Goal: Task Accomplishment & Management: Complete application form

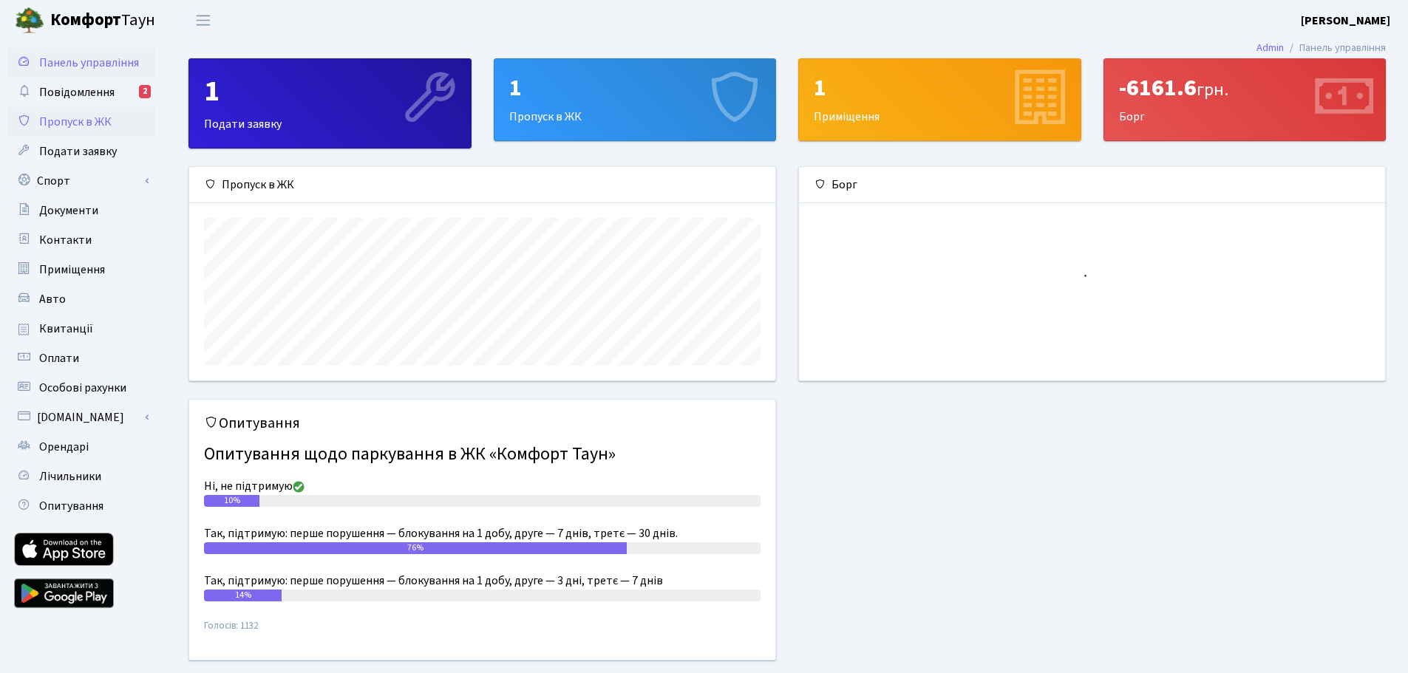
click at [103, 124] on span "Пропуск в ЖК" at bounding box center [75, 122] width 72 height 16
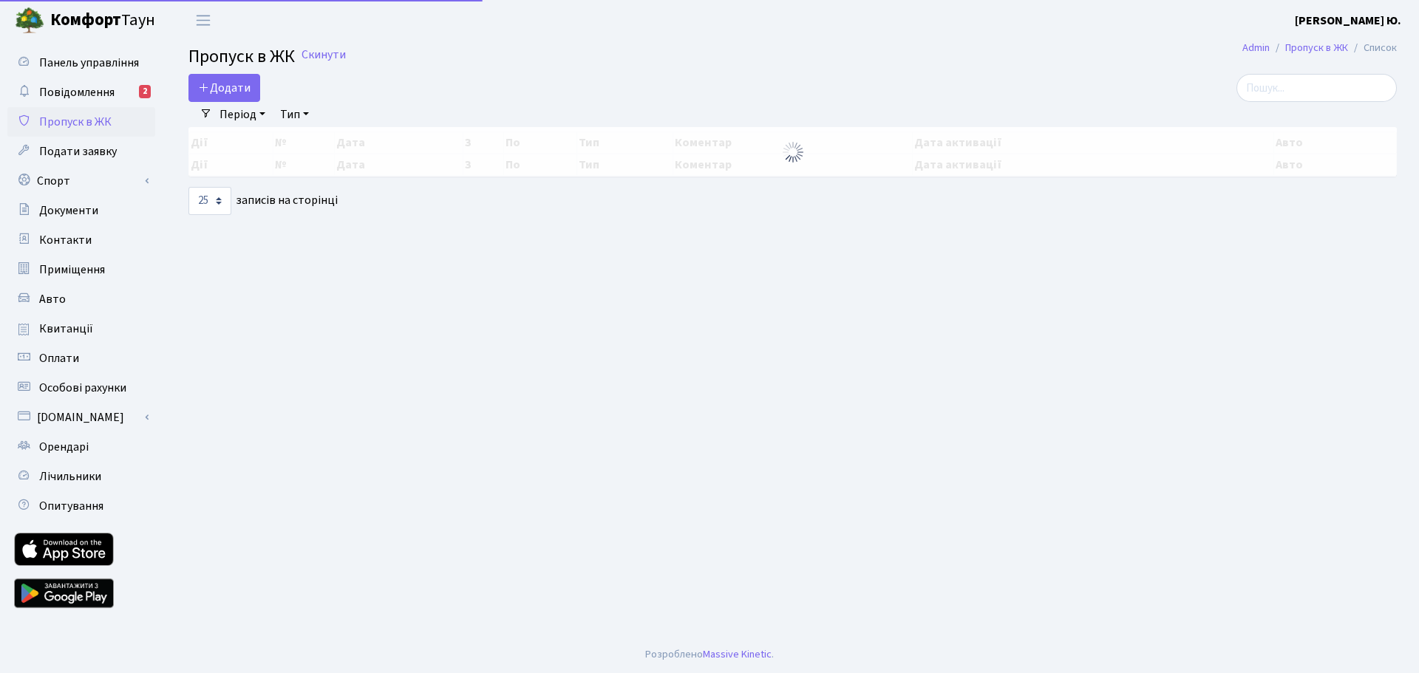
select select "25"
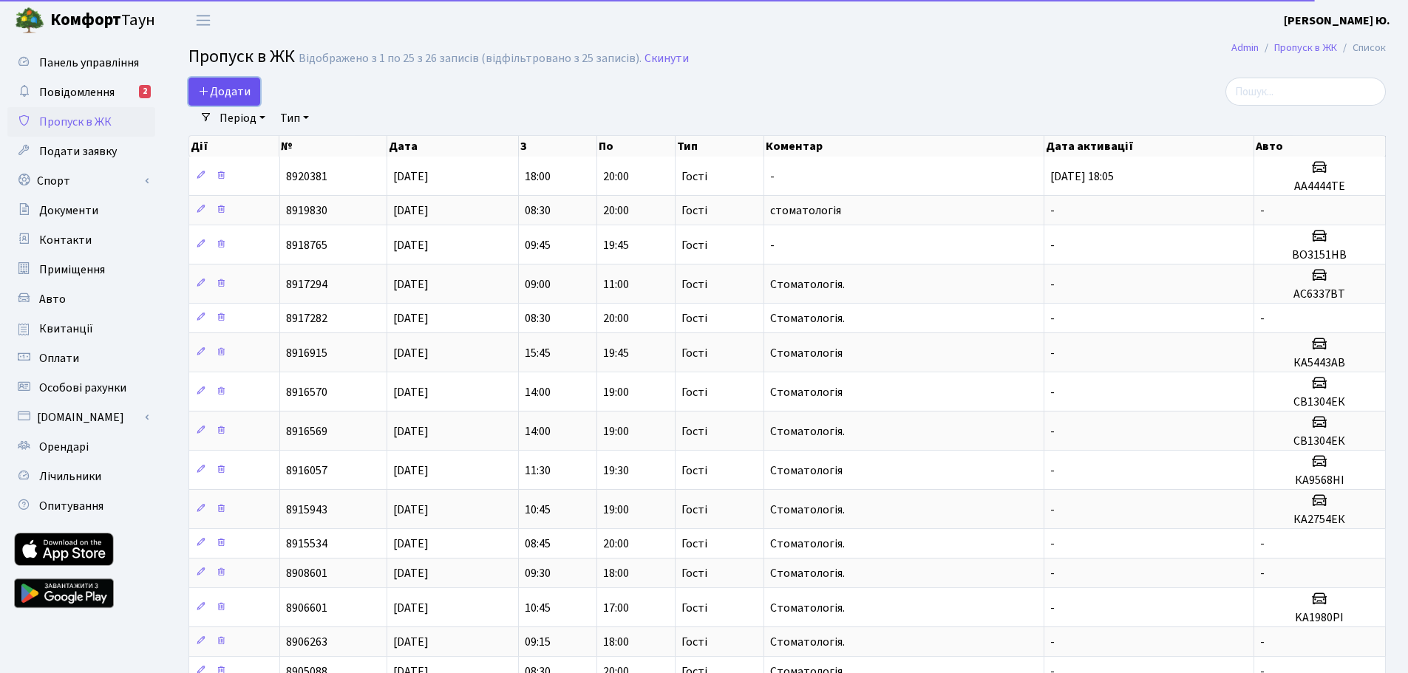
click at [245, 86] on span "Додати" at bounding box center [224, 92] width 52 height 16
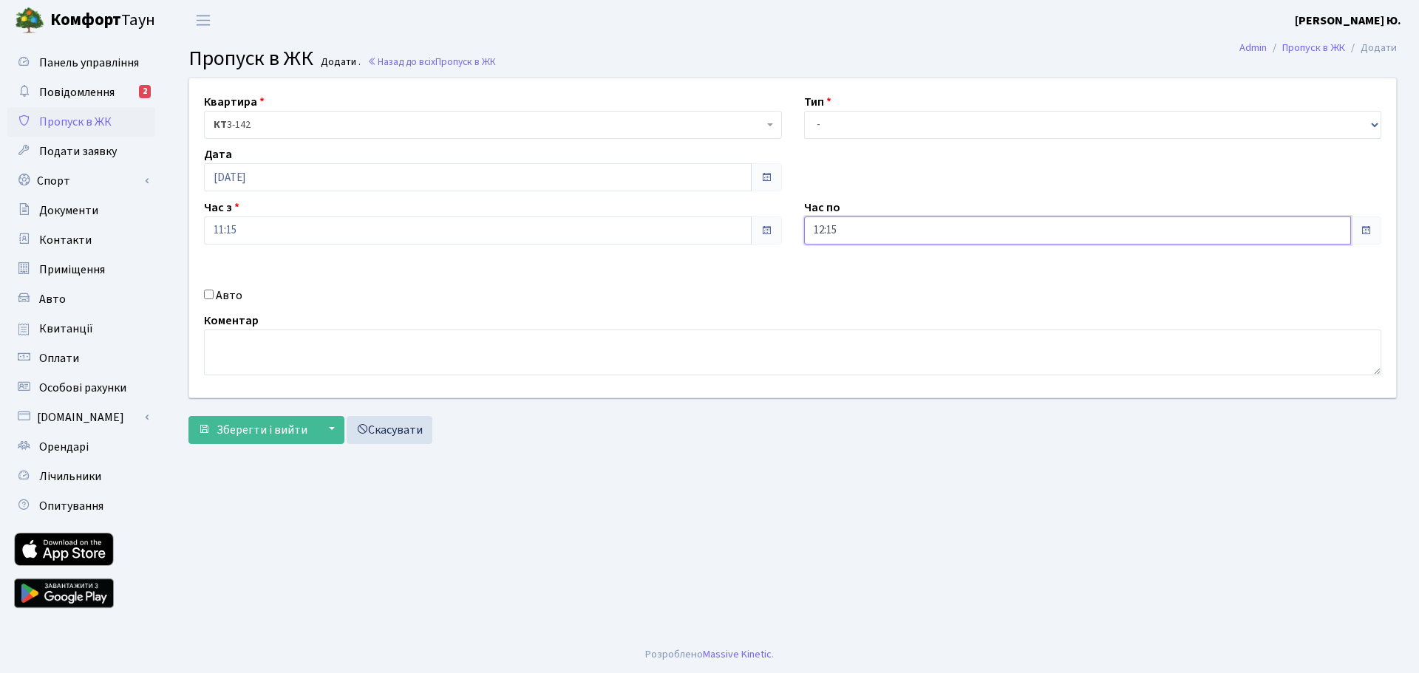
click at [863, 231] on input "12:15" at bounding box center [1078, 231] width 548 height 28
click at [840, 282] on icon at bounding box center [845, 282] width 40 height 40
type input "14:15"
click at [826, 126] on select "- Доставка Таксі Гості Сервіс" at bounding box center [1093, 125] width 578 height 28
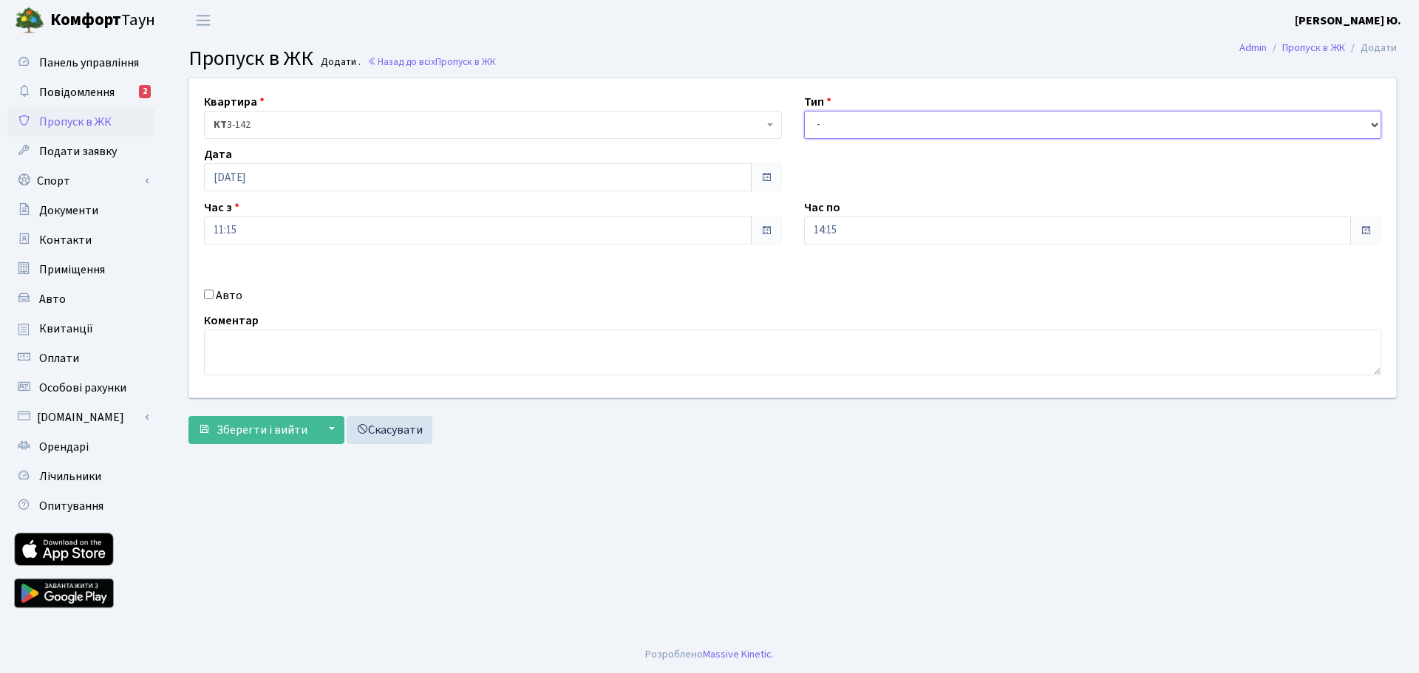
select select "3"
click at [804, 111] on select "- Доставка Таксі Гості Сервіс" at bounding box center [1093, 125] width 578 height 28
click at [208, 298] on input "Авто" at bounding box center [209, 295] width 10 height 10
checkbox input "true"
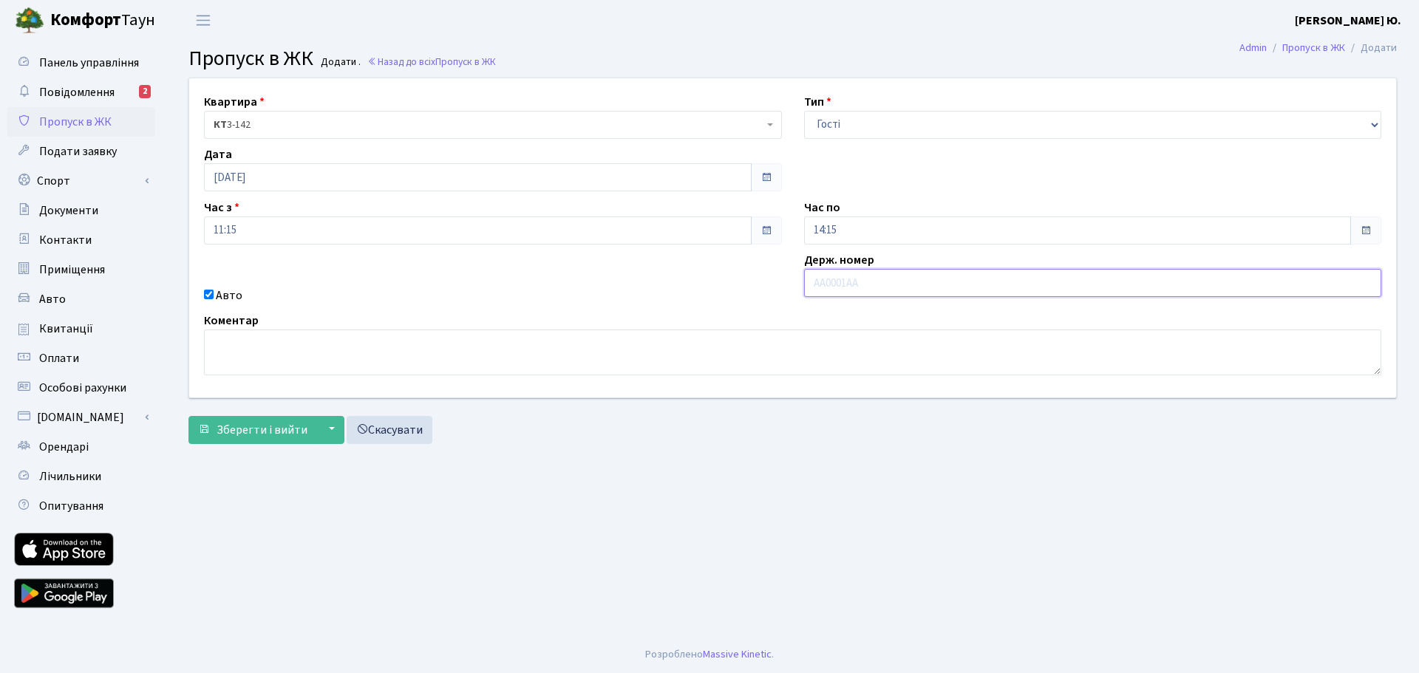
paste input "КА6672ЕС"
type input "КА6672ЕС"
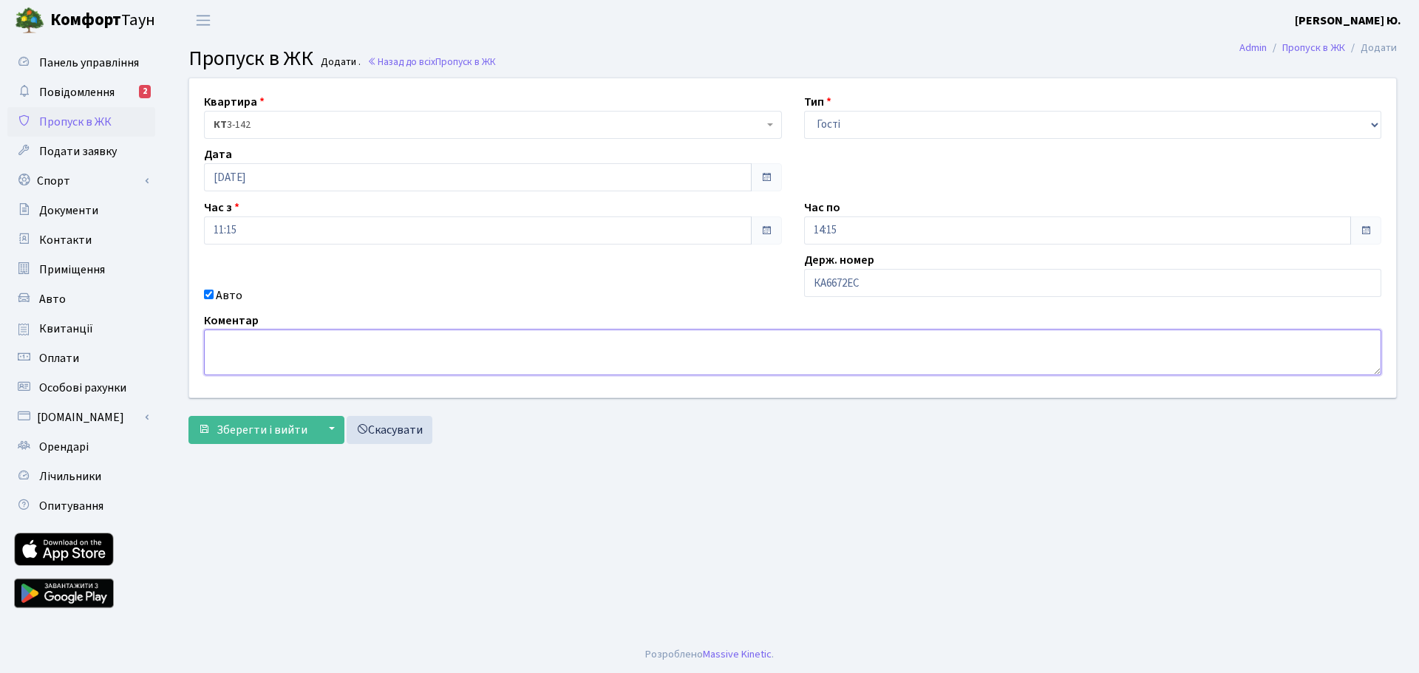
click at [342, 366] on textarea at bounding box center [793, 353] width 1178 height 46
type textarea "Стоматологія"
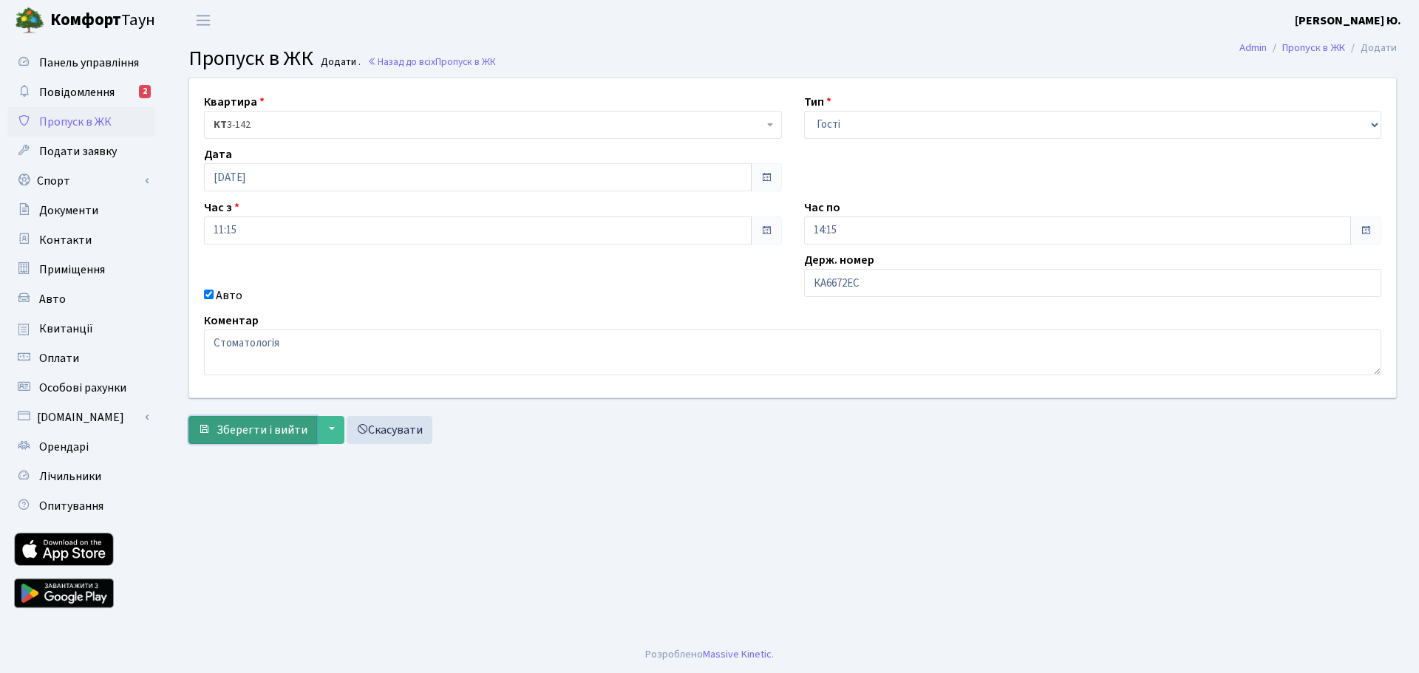
click at [276, 426] on span "Зберегти і вийти" at bounding box center [262, 430] width 91 height 16
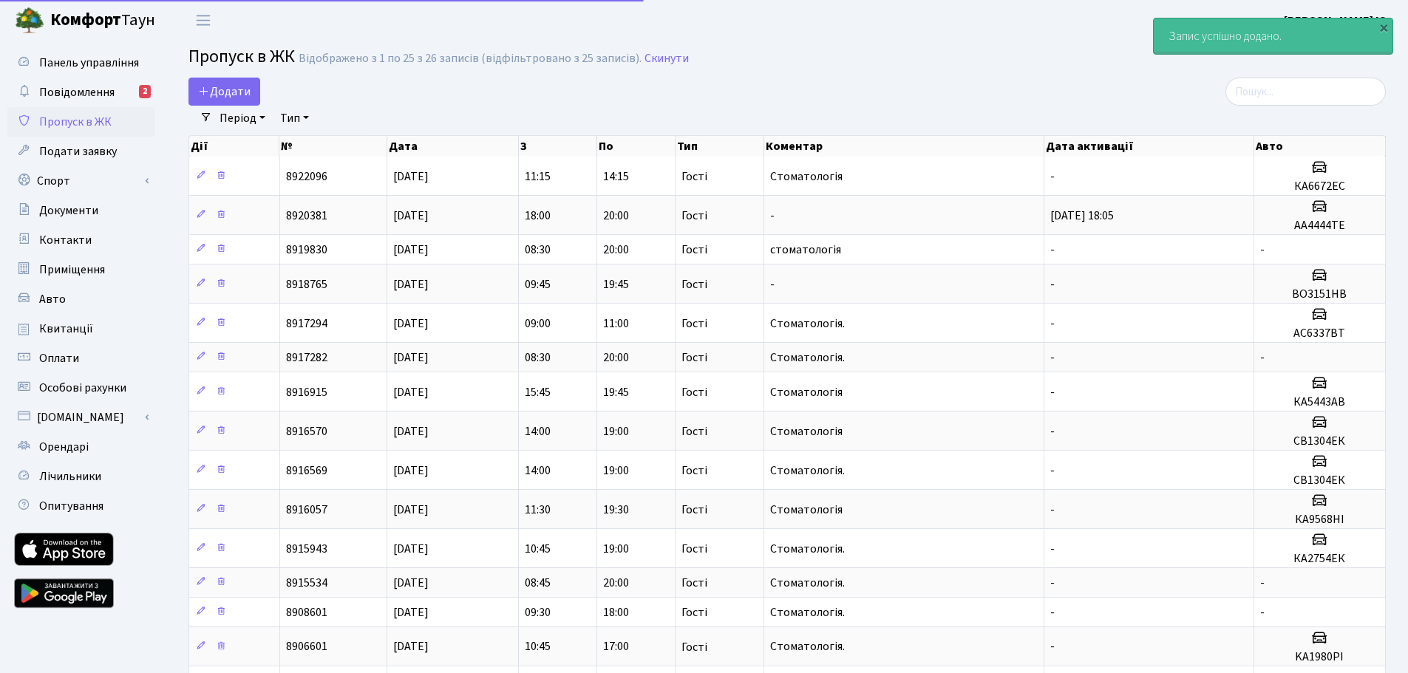
select select "25"
